Goal: Task Accomplishment & Management: Complete application form

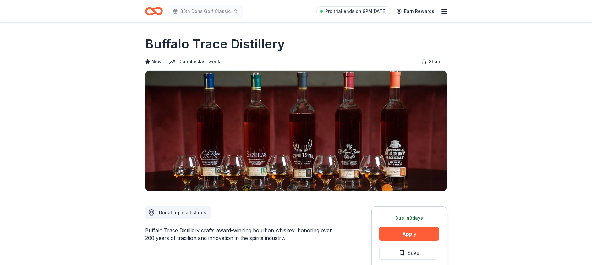
drag, startPoint x: 42, startPoint y: 108, endPoint x: 33, endPoint y: 66, distance: 43.3
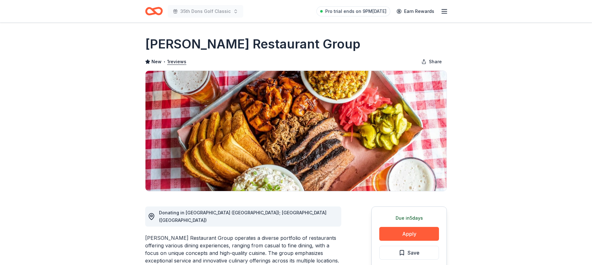
scroll to position [283, 0]
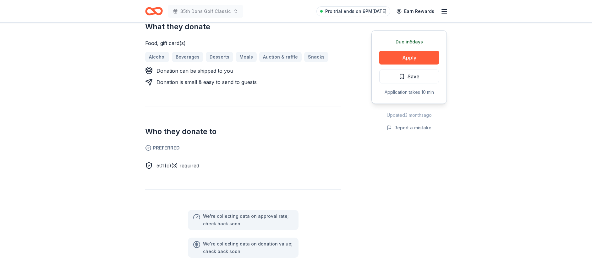
click at [236, 171] on div "Donating in CA (San Diego); HI (Lahaina) Cohn Restaurant Group operates a diver…" at bounding box center [243, 82] width 196 height 349
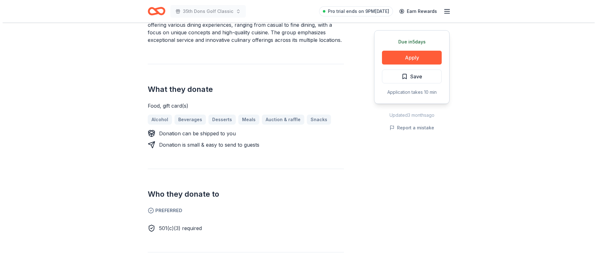
scroll to position [220, 0]
click at [398, 52] on button "Apply" at bounding box center [409, 58] width 60 height 14
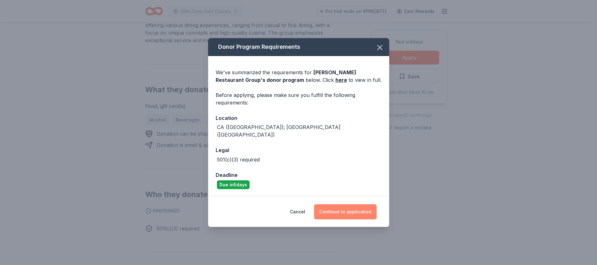
click at [350, 206] on button "Continue to application" at bounding box center [345, 211] width 63 height 15
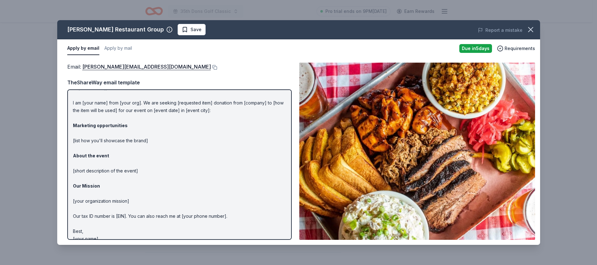
scroll to position [0, 0]
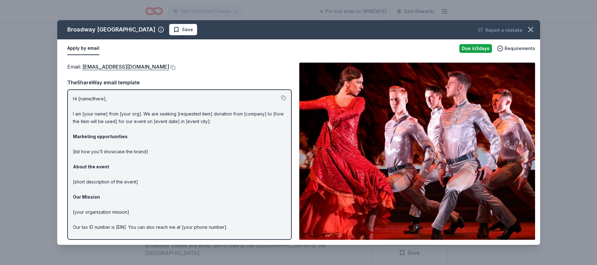
click at [179, 173] on p "Hi [name/there], I am [your name] from [your org]. We are seeking [requested it…" at bounding box center [179, 174] width 213 height 158
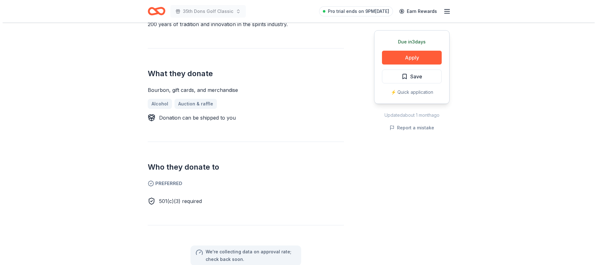
scroll to position [215, 0]
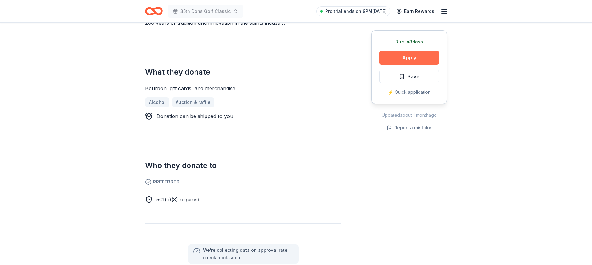
click at [425, 54] on button "Apply" at bounding box center [409, 58] width 60 height 14
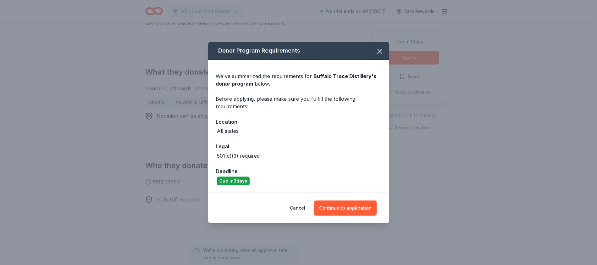
click at [350, 216] on div "Cancel Continue to application" at bounding box center [298, 208] width 181 height 30
click at [351, 212] on button "Continue to application" at bounding box center [345, 207] width 63 height 15
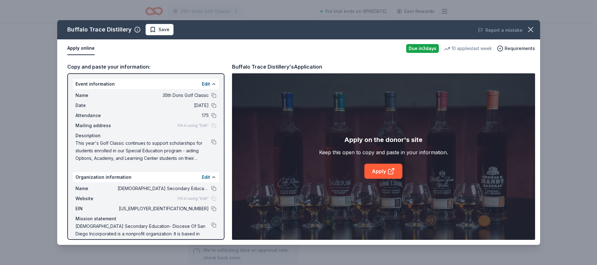
click at [387, 178] on div "Apply on the donor's site Keep this open to copy and paste in your information.…" at bounding box center [383, 156] width 303 height 166
click at [384, 171] on link "Apply" at bounding box center [383, 170] width 38 height 15
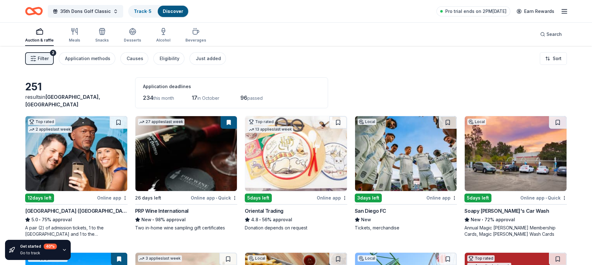
click at [444, 64] on div "Filter 2 Application methods Causes Eligibility Just added Sort" at bounding box center [296, 58] width 592 height 25
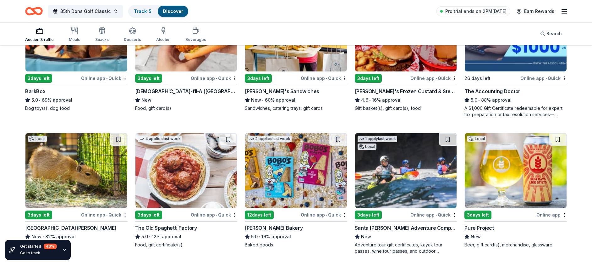
scroll to position [559, 0]
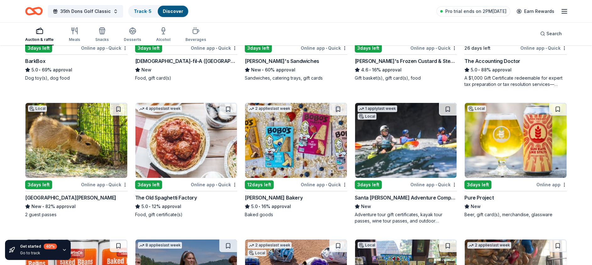
click at [259, 199] on div "[PERSON_NAME] Bakery" at bounding box center [274, 198] width 58 height 8
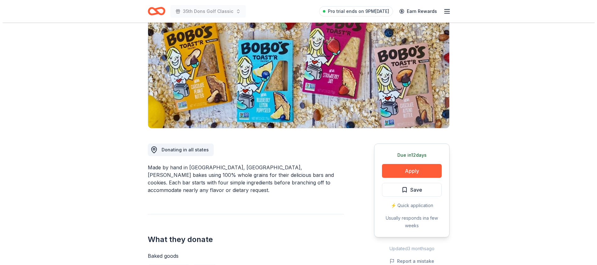
scroll to position [64, 0]
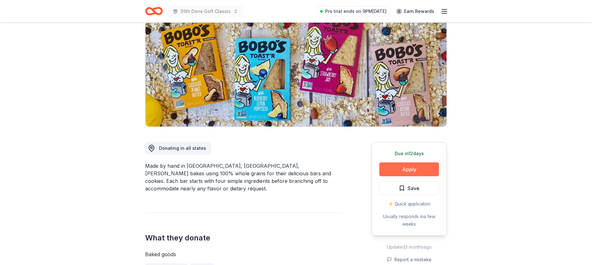
click at [388, 166] on button "Apply" at bounding box center [409, 169] width 60 height 14
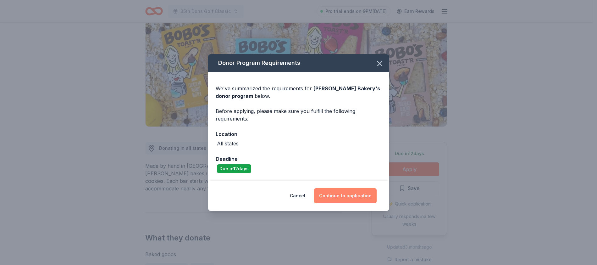
click at [340, 194] on button "Continue to application" at bounding box center [345, 195] width 63 height 15
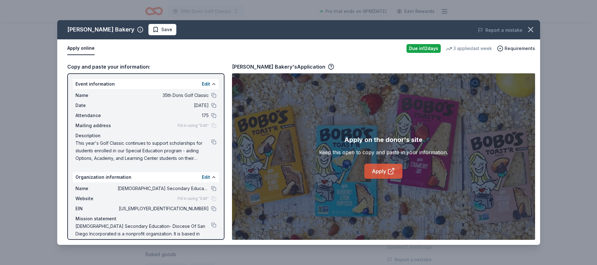
click at [386, 167] on link "Apply" at bounding box center [383, 170] width 38 height 15
